Goal: Navigation & Orientation: Find specific page/section

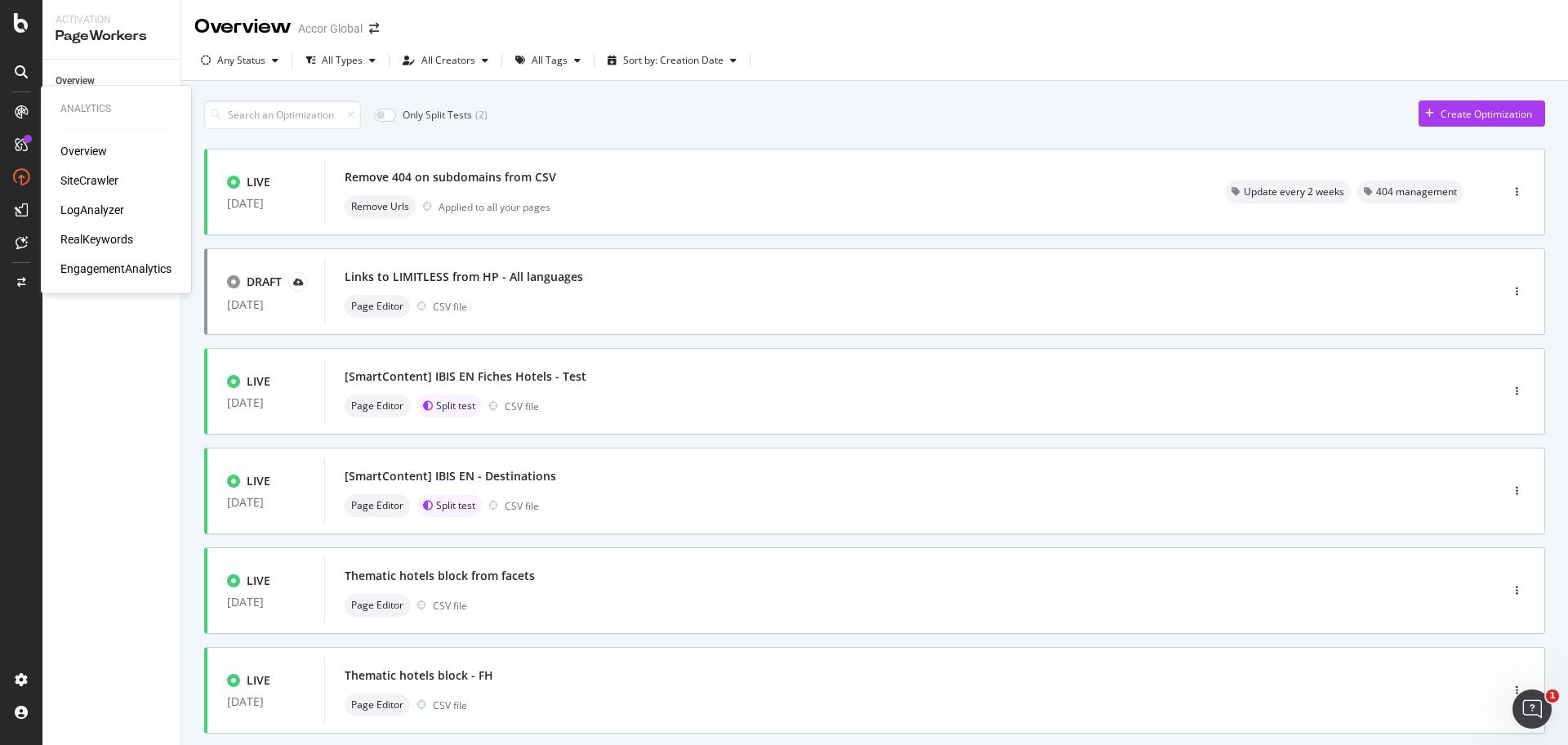
click at [91, 183] on div "SiteCrawler" at bounding box center [89, 180] width 58 height 16
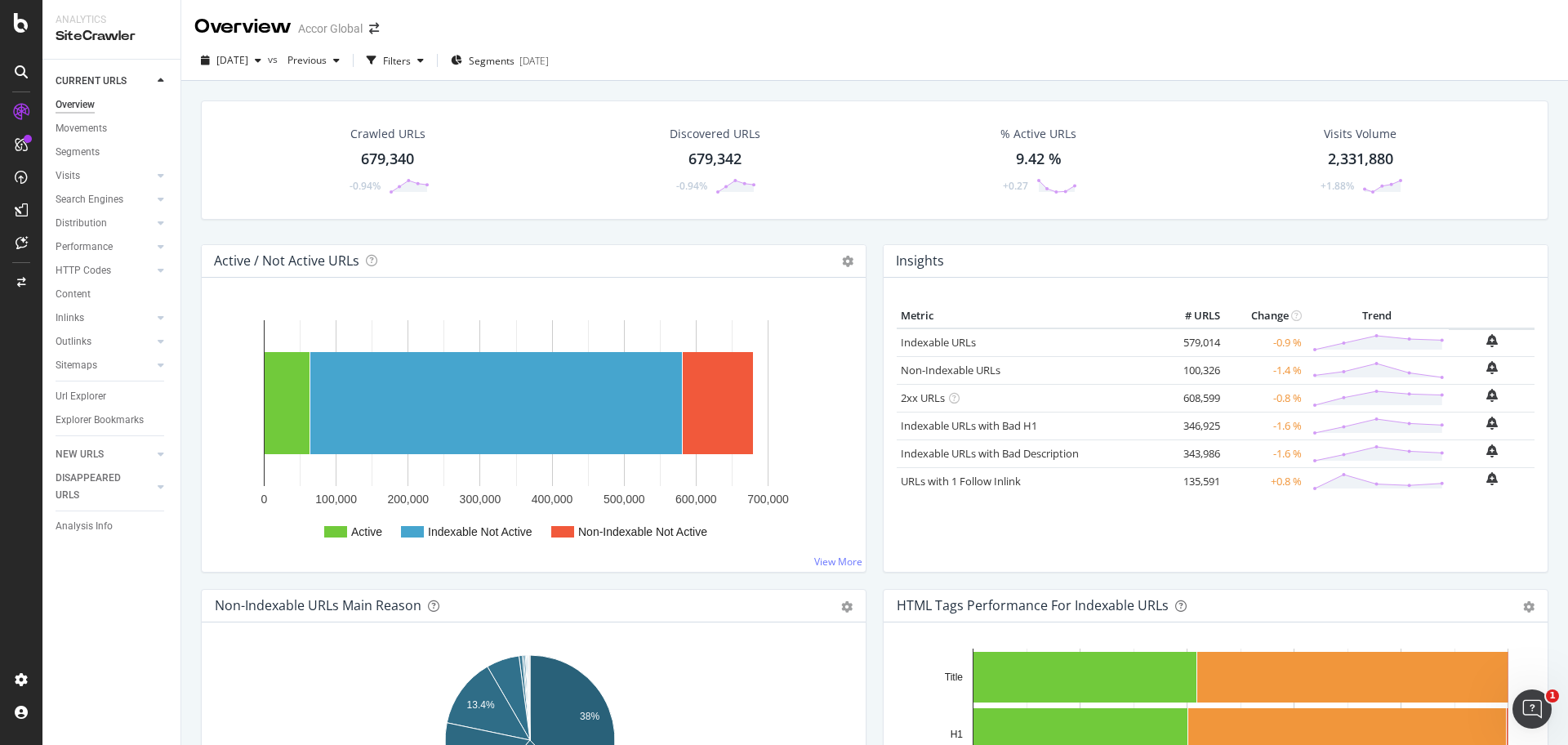
click at [30, 12] on div at bounding box center [21, 372] width 43 height 745
click at [23, 19] on icon at bounding box center [22, 23] width 15 height 19
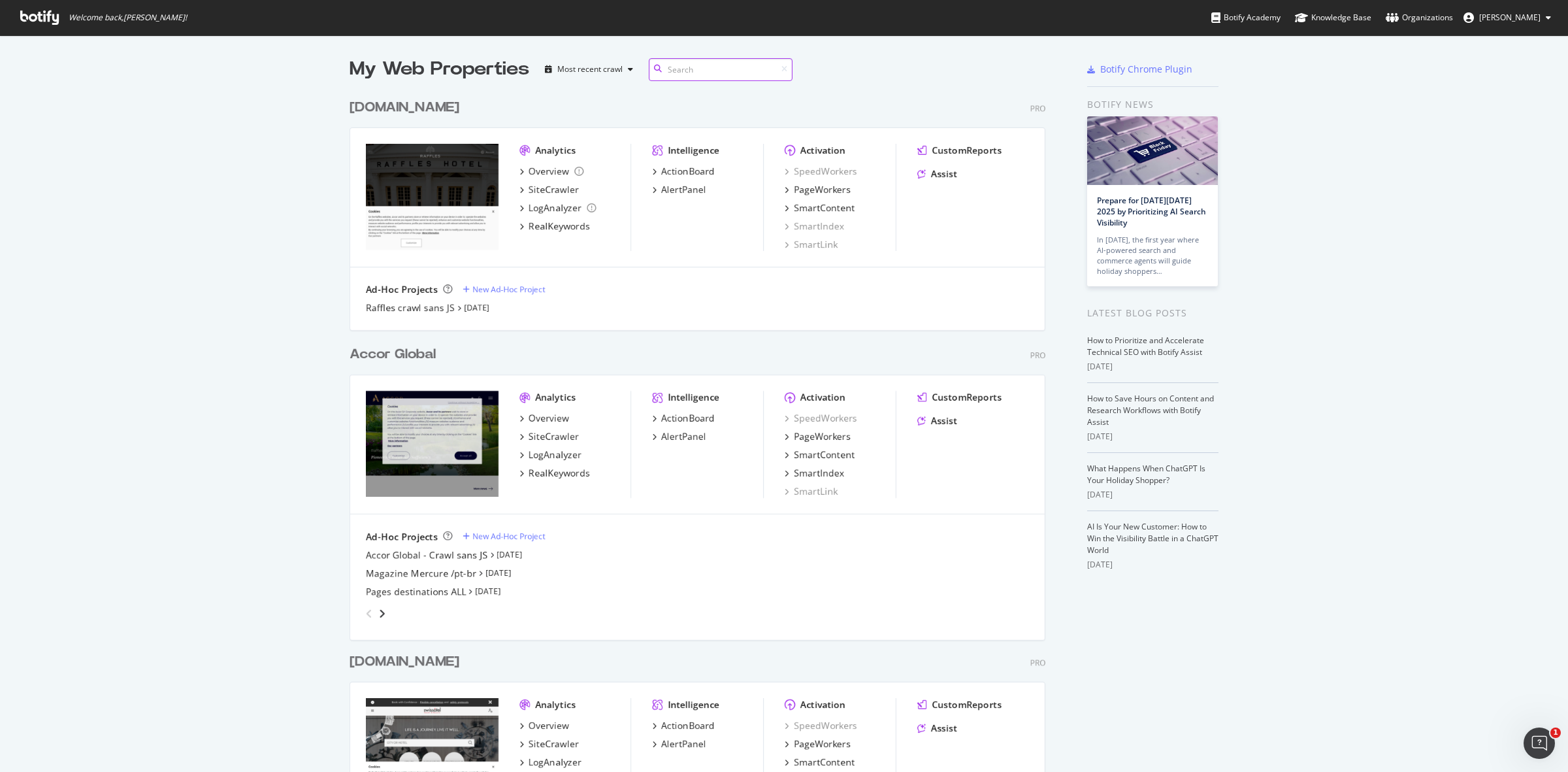
scroll to position [760, 1543]
